Goal: Register for event/course

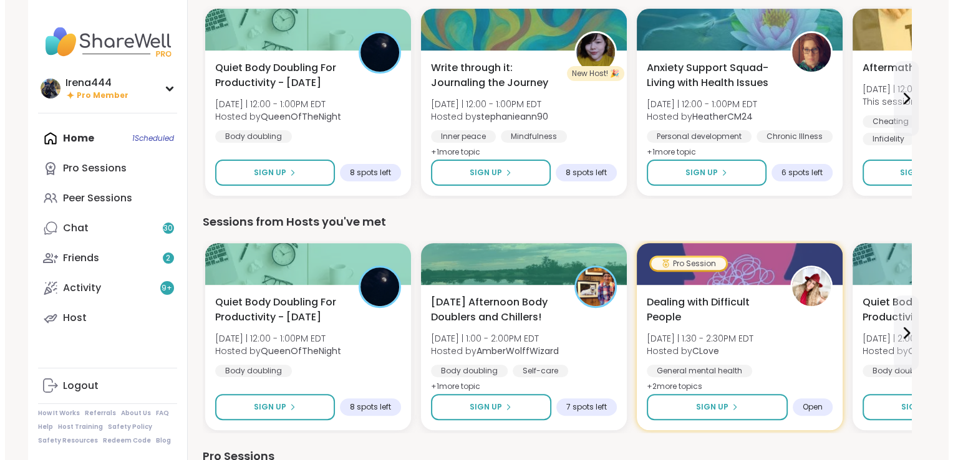
scroll to position [374, 0]
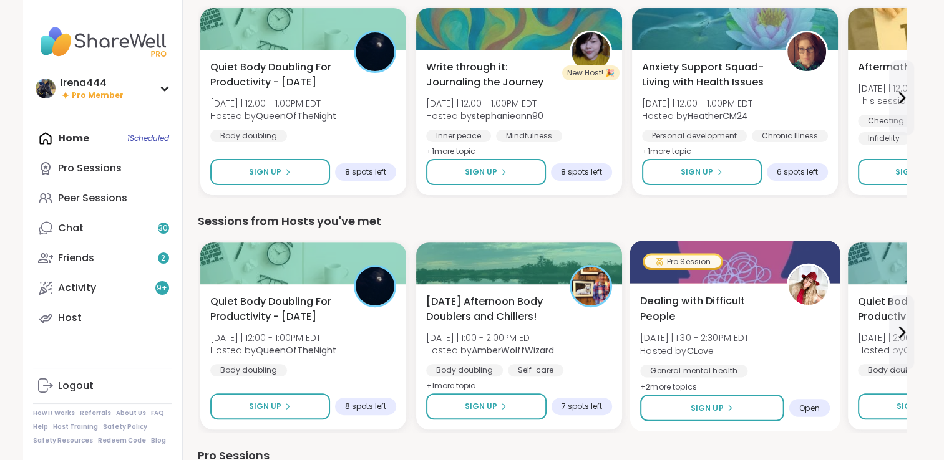
click at [754, 266] on div at bounding box center [734, 262] width 210 height 42
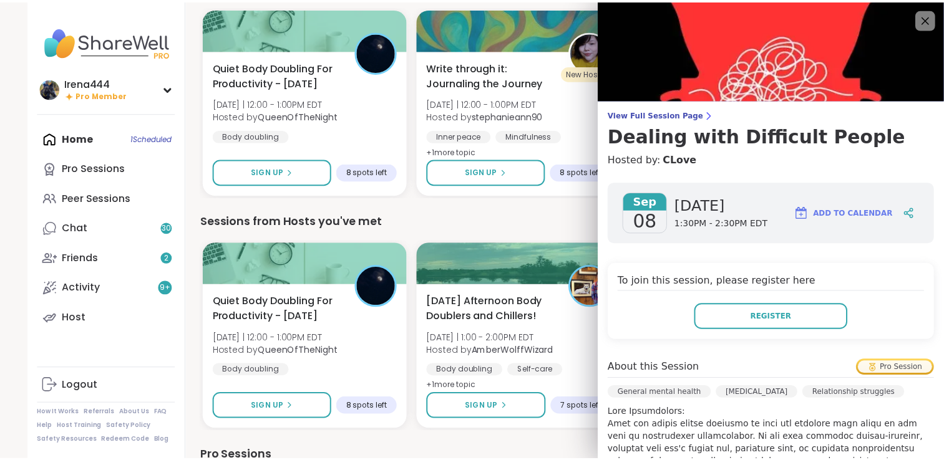
scroll to position [321, 0]
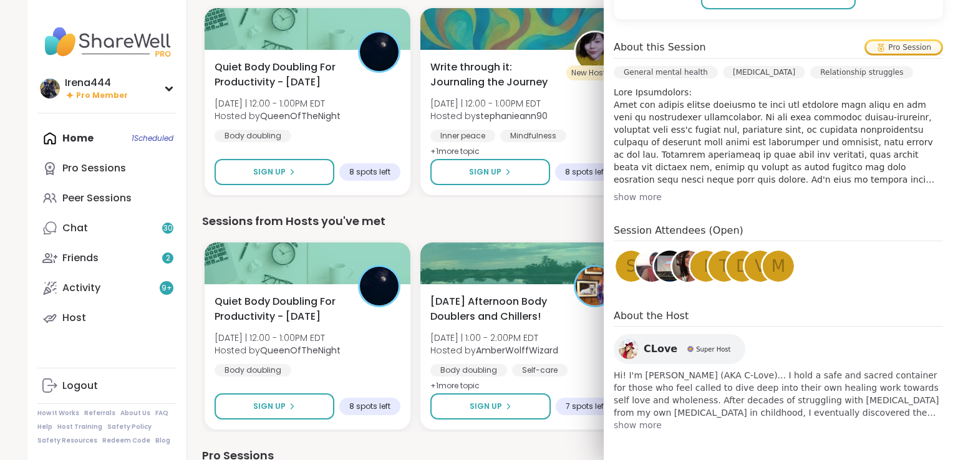
click at [407, 3] on div "We think you'll like these sessions Quiet Body Doubling For Productivity - [DAT…" at bounding box center [556, 88] width 709 height 220
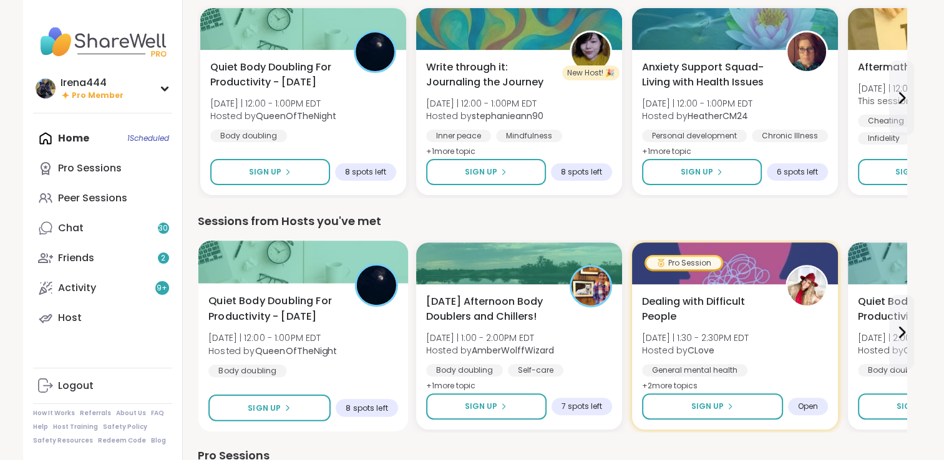
click at [274, 263] on div at bounding box center [303, 262] width 210 height 42
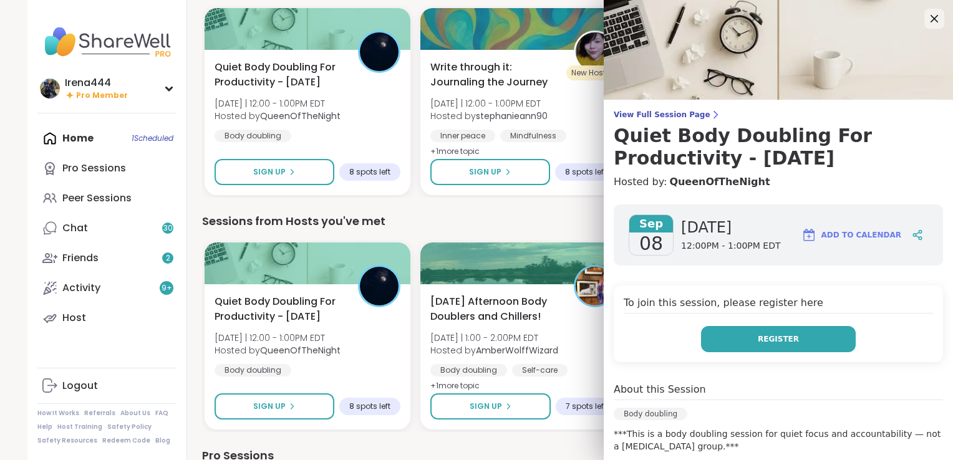
click at [766, 339] on span "Register" at bounding box center [778, 339] width 41 height 11
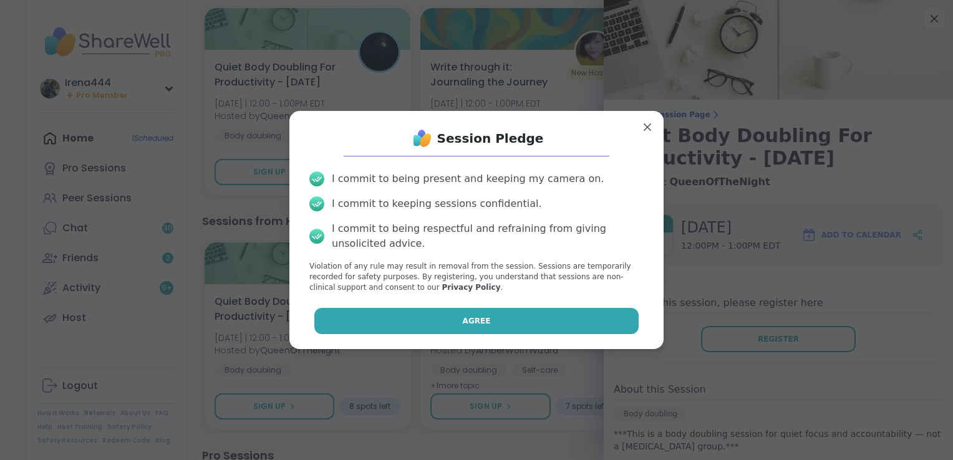
click at [427, 319] on button "Agree" at bounding box center [476, 321] width 325 height 26
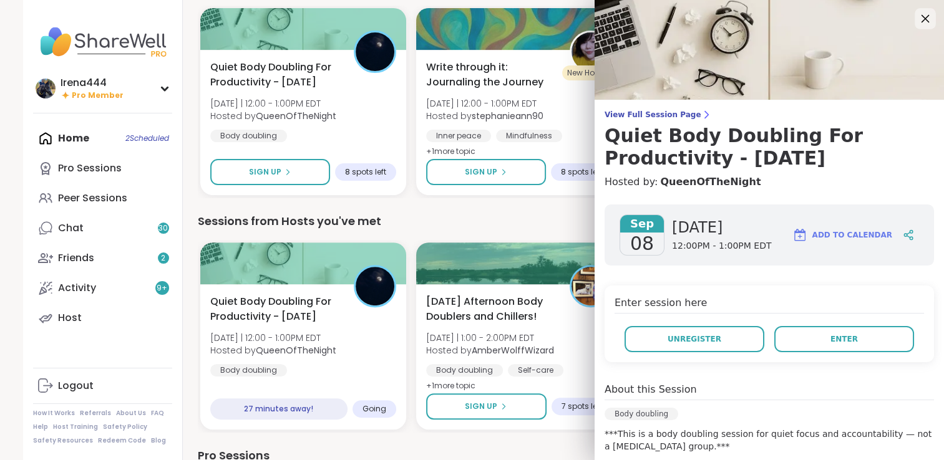
click at [921, 21] on icon at bounding box center [925, 19] width 8 height 8
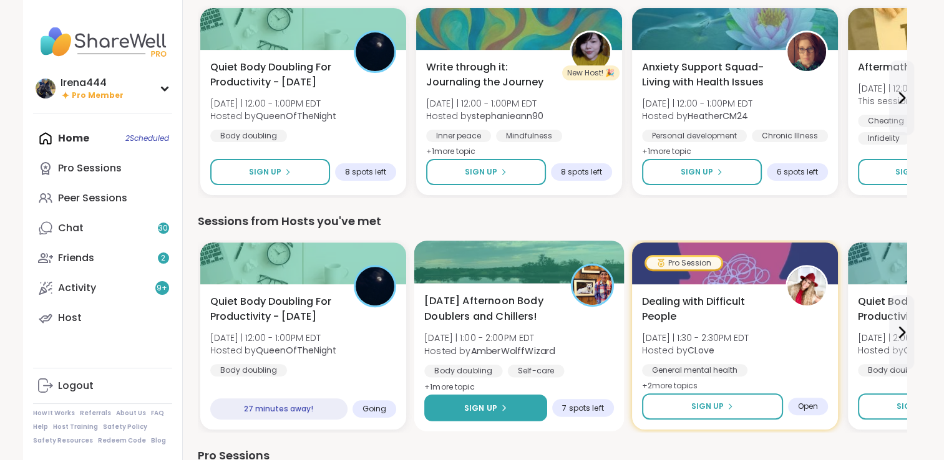
click at [467, 407] on span "Sign Up" at bounding box center [480, 407] width 33 height 11
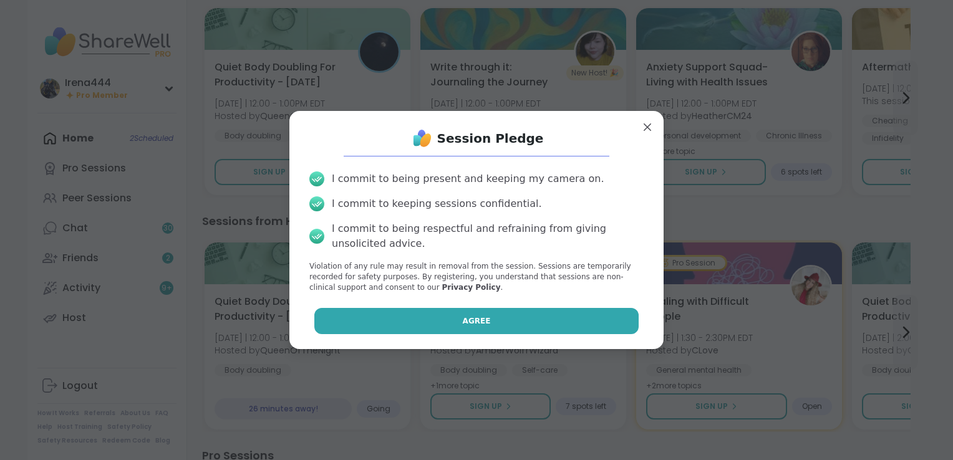
click at [478, 318] on button "Agree" at bounding box center [476, 321] width 325 height 26
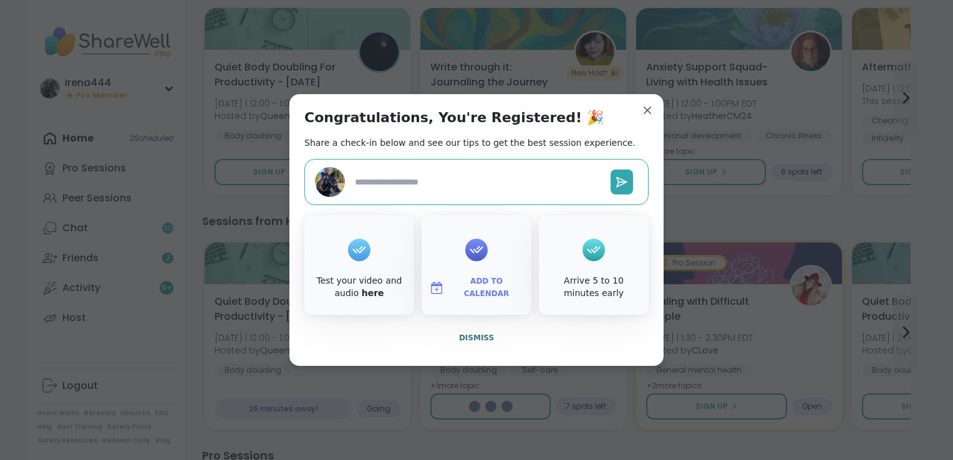
type textarea "*"
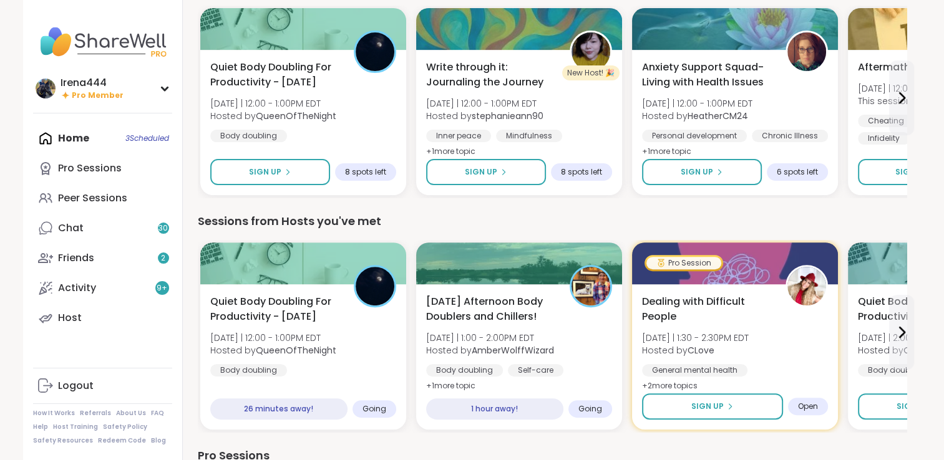
scroll to position [0, 0]
